Goal: Transaction & Acquisition: Purchase product/service

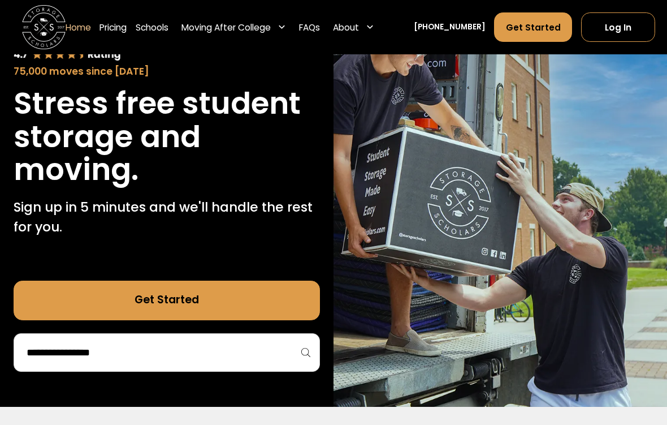
click at [57, 357] on input "search" at bounding box center [166, 352] width 282 height 19
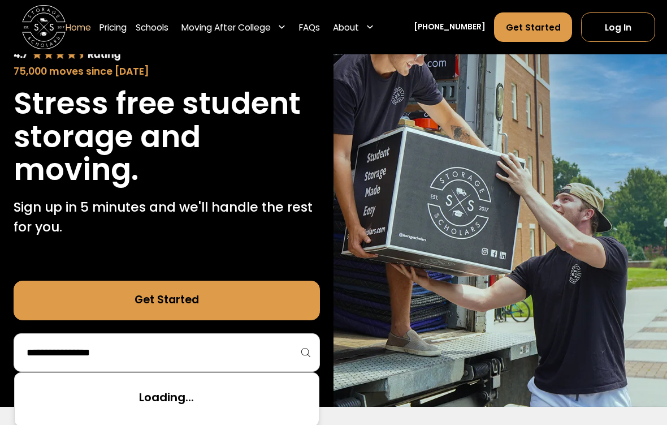
scroll to position [105, 0]
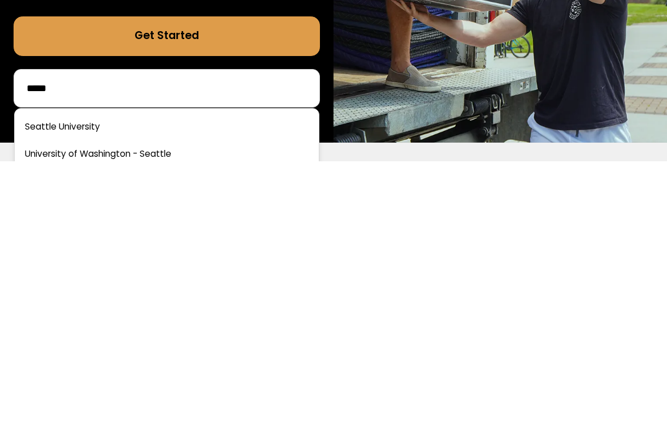
type input "*****"
click at [49, 378] on link at bounding box center [166, 390] width 295 height 25
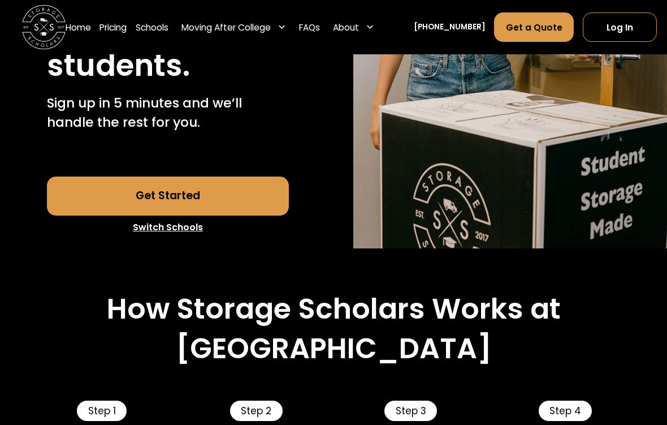
scroll to position [298, 0]
click at [73, 216] on link "Get Started" at bounding box center [168, 196] width 242 height 40
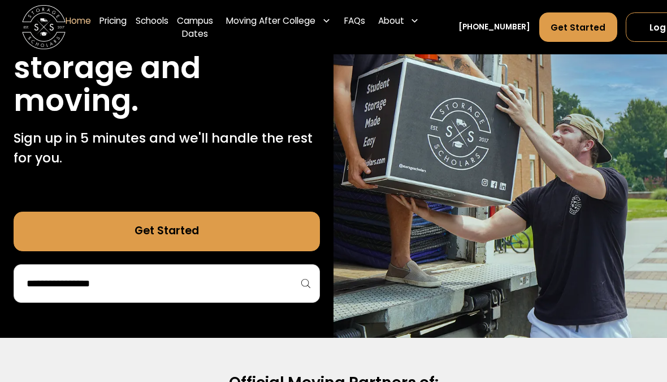
scroll to position [163, 0]
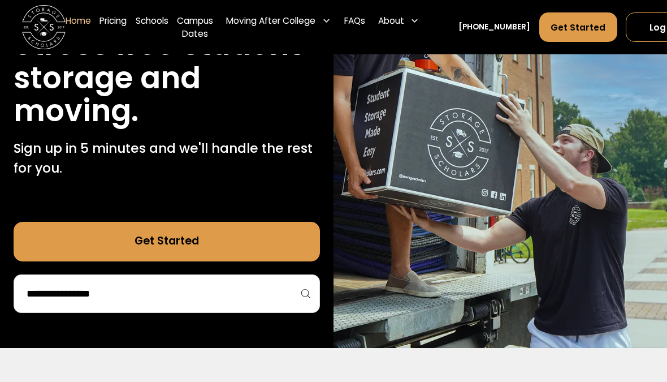
click at [68, 291] on input "search" at bounding box center [166, 293] width 282 height 19
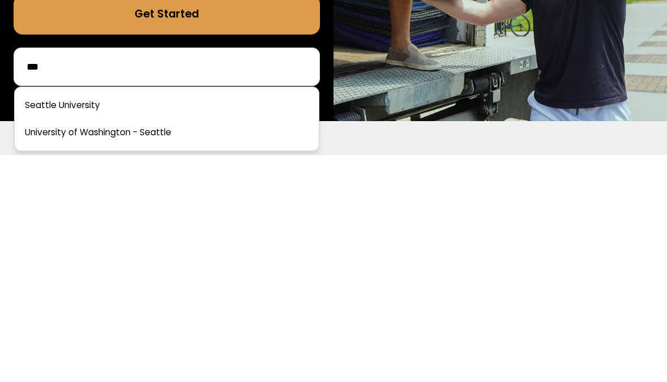
type input "***"
click at [49, 319] on link at bounding box center [166, 331] width 295 height 25
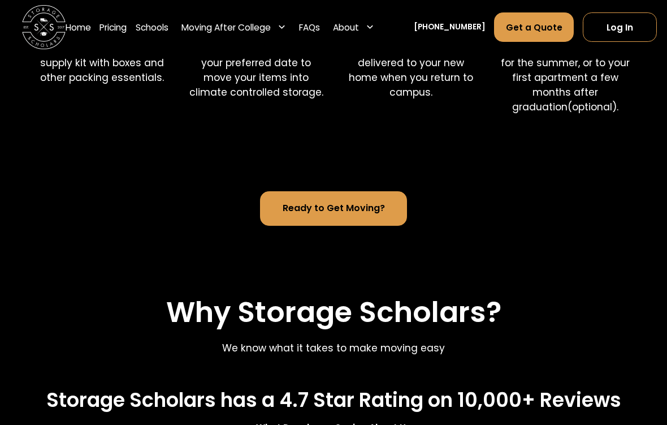
scroll to position [911, 0]
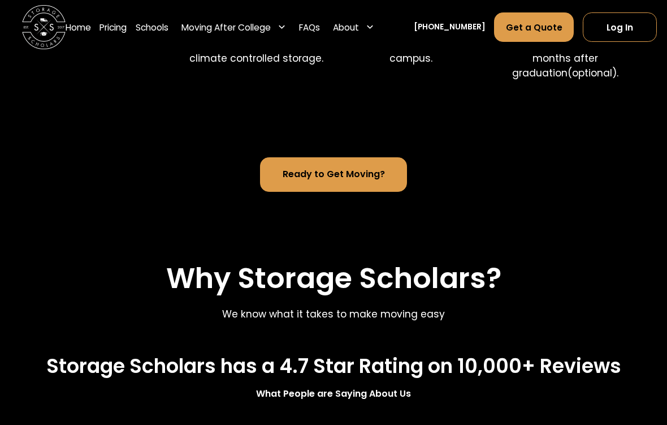
click at [368, 192] on link "Ready to Get Moving?" at bounding box center [333, 175] width 147 height 34
